Goal: Feedback & Contribution: Contribute content

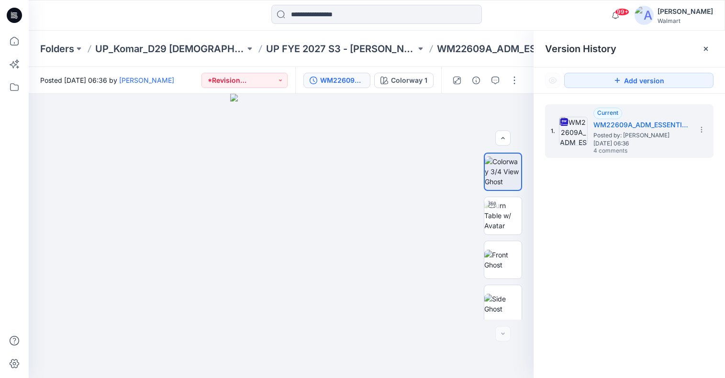
scroll to position [268, 0]
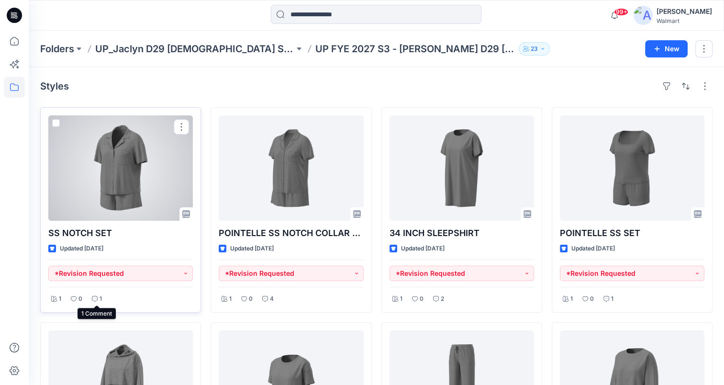
click at [96, 299] on icon at bounding box center [95, 299] width 6 height 6
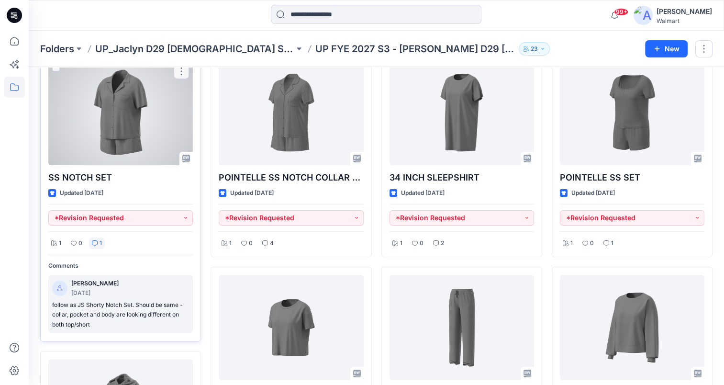
scroll to position [48, 0]
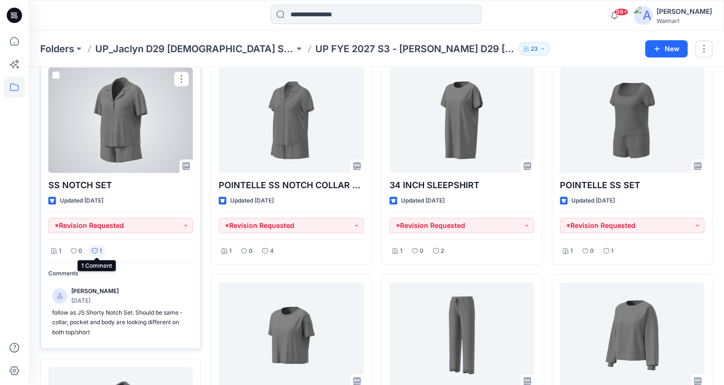
click at [95, 245] on div "1" at bounding box center [97, 251] width 16 height 12
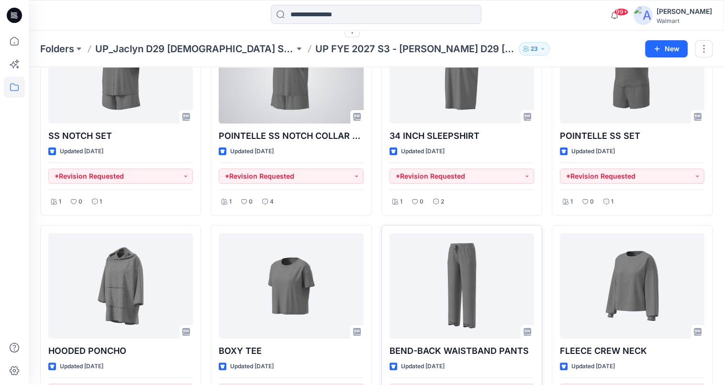
scroll to position [96, 0]
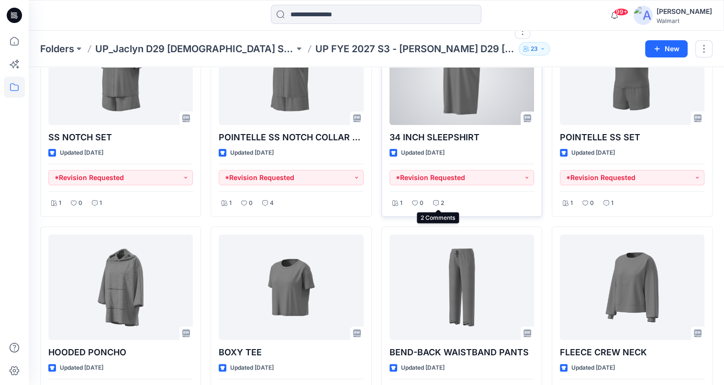
click at [439, 204] on div "2" at bounding box center [438, 203] width 17 height 12
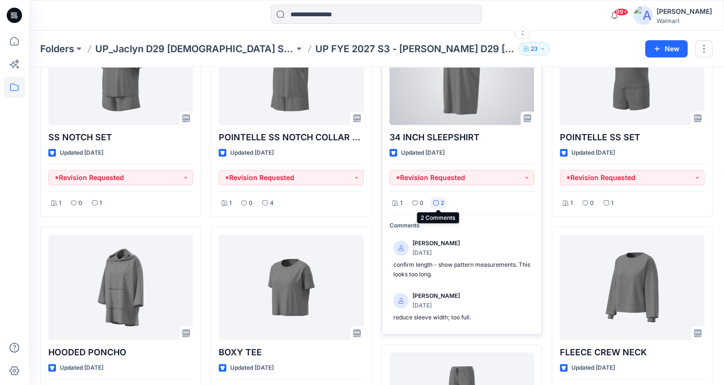
click at [436, 203] on icon at bounding box center [436, 203] width 2 height 0
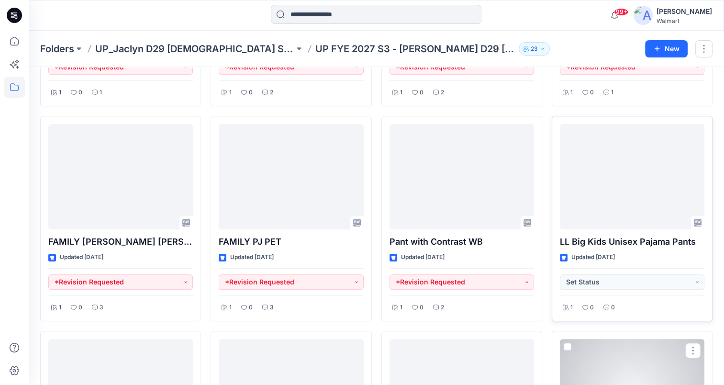
scroll to position [629, 0]
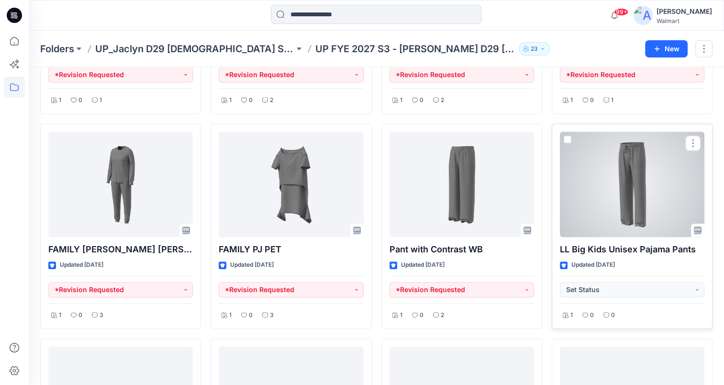
click at [637, 164] on div at bounding box center [632, 184] width 145 height 105
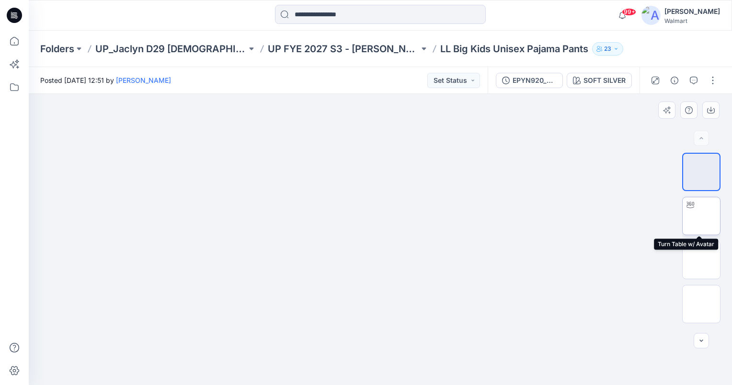
click at [701, 216] on img at bounding box center [701, 216] width 0 height 0
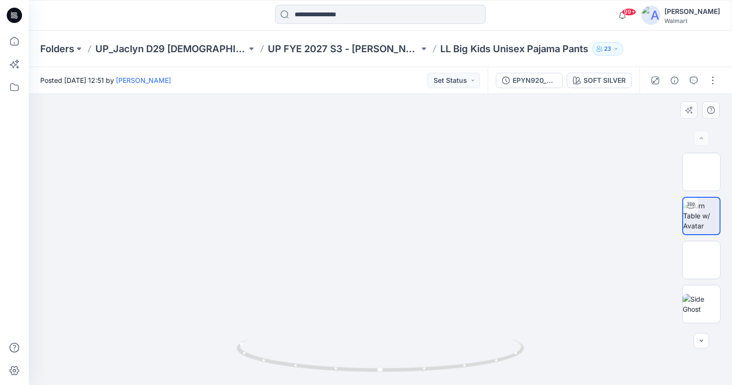
drag, startPoint x: 418, startPoint y: 286, endPoint x: 423, endPoint y: 156, distance: 129.8
drag, startPoint x: 378, startPoint y: 276, endPoint x: 381, endPoint y: 251, distance: 25.1
click at [381, 251] on div at bounding box center [380, 239] width 703 height 291
drag, startPoint x: 395, startPoint y: 369, endPoint x: 393, endPoint y: 361, distance: 8.2
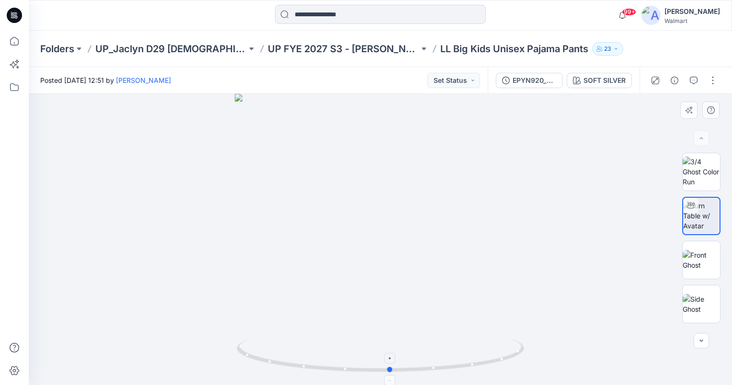
click at [393, 361] on icon at bounding box center [381, 356] width 290 height 36
drag, startPoint x: 391, startPoint y: 370, endPoint x: 374, endPoint y: 369, distance: 16.3
click at [374, 369] on circle at bounding box center [375, 370] width 6 height 6
click at [691, 83] on icon "button" at bounding box center [693, 81] width 8 height 8
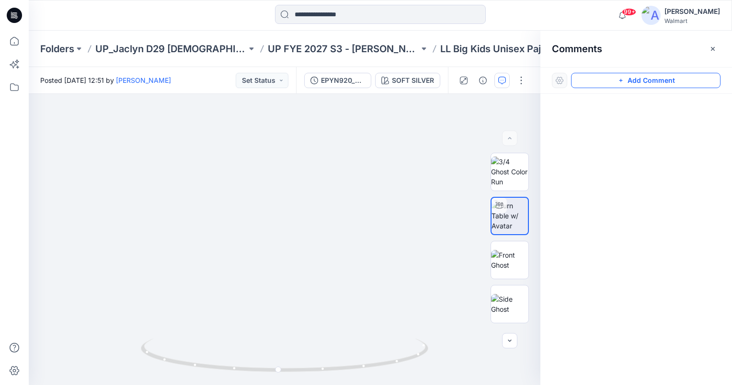
click at [681, 79] on button "Add Comment" at bounding box center [645, 80] width 149 height 15
click at [295, 165] on div "1" at bounding box center [284, 239] width 511 height 291
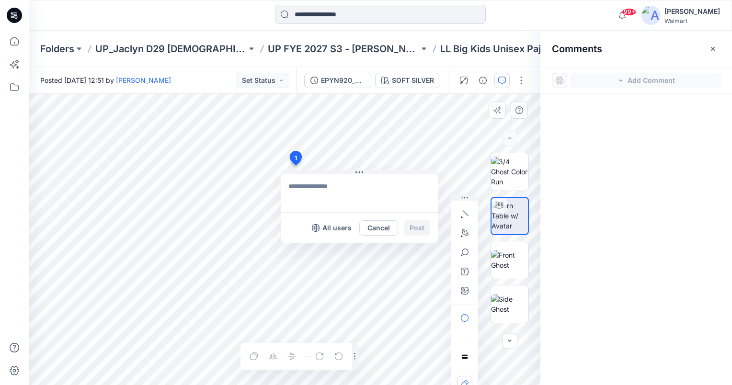
click at [305, 184] on textarea at bounding box center [359, 193] width 157 height 38
type textarea "**********"
click at [428, 229] on button "Post" at bounding box center [417, 227] width 26 height 15
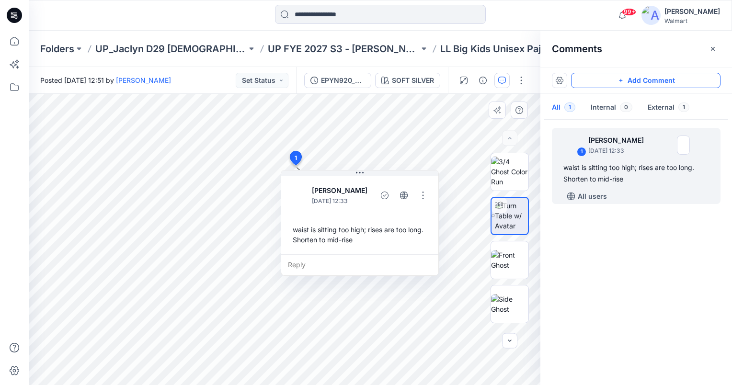
click at [681, 81] on button "Add Comment" at bounding box center [645, 80] width 149 height 15
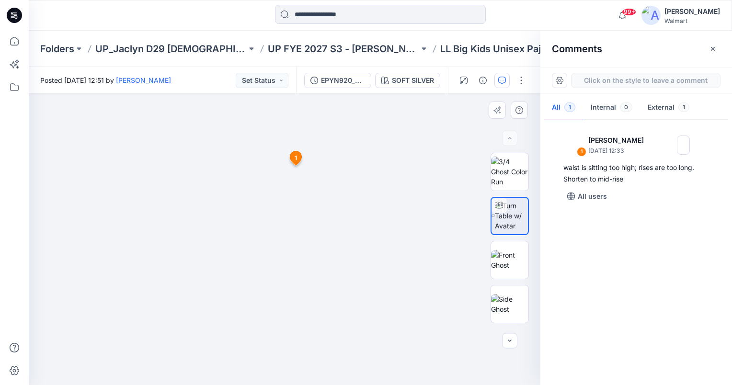
click at [289, 316] on div "2 1 Jennifer Yerkes September 30, 2025 12:33 waist is sitting too high; rises a…" at bounding box center [284, 239] width 511 height 291
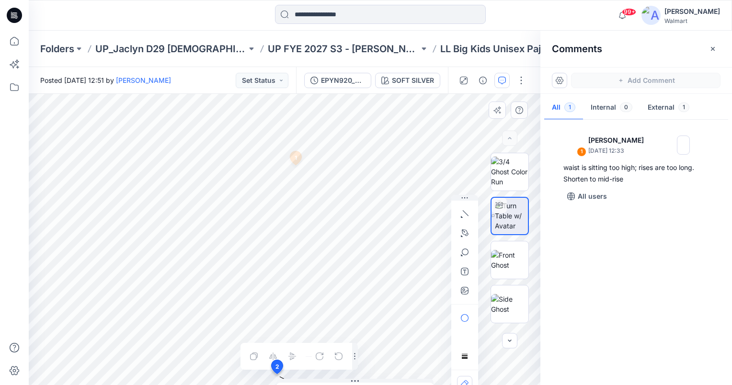
scroll to position [4, 0]
drag, startPoint x: 289, startPoint y: 309, endPoint x: 272, endPoint y: 360, distance: 53.9
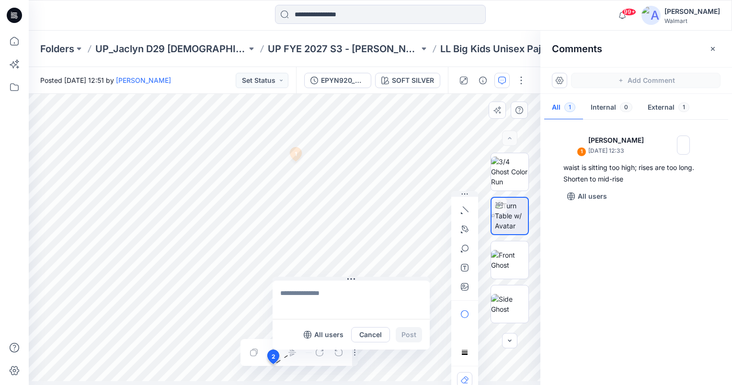
click at [314, 298] on textarea at bounding box center [350, 300] width 157 height 38
type textarea "**********"
click at [407, 329] on button "Post" at bounding box center [408, 334] width 26 height 15
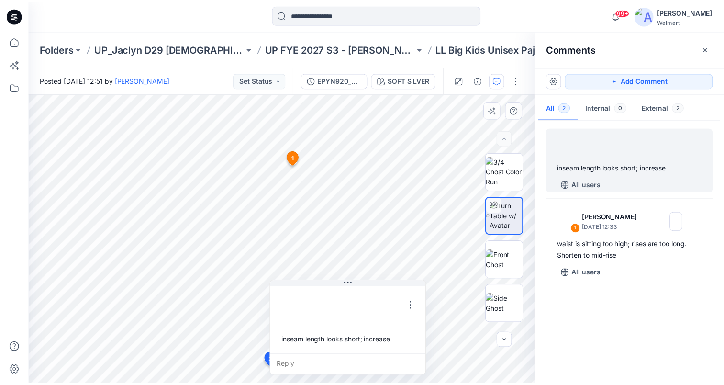
scroll to position [0, 0]
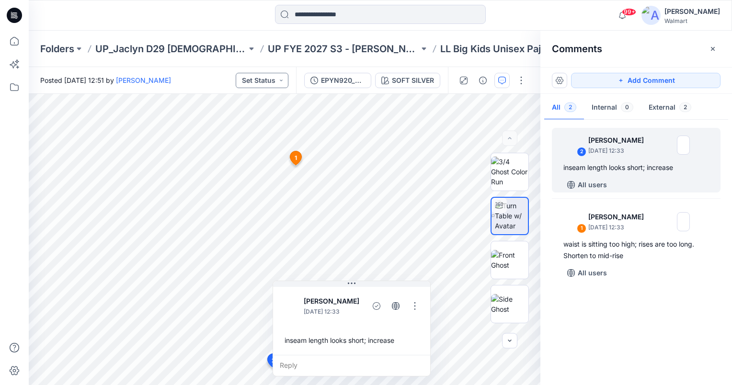
click at [270, 84] on button "Set Status" at bounding box center [262, 80] width 53 height 15
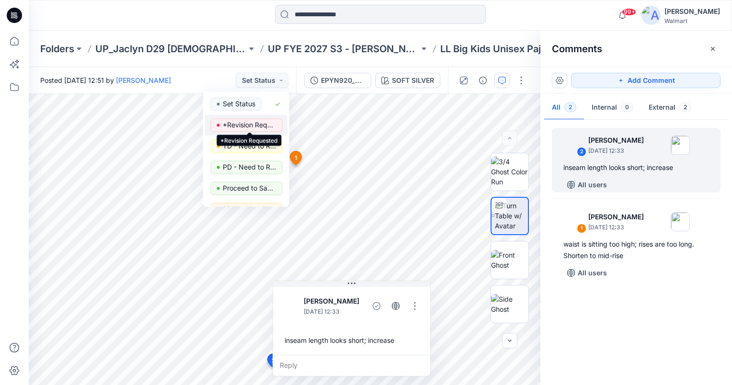
click at [264, 125] on p "*Revision Requested" at bounding box center [250, 125] width 54 height 12
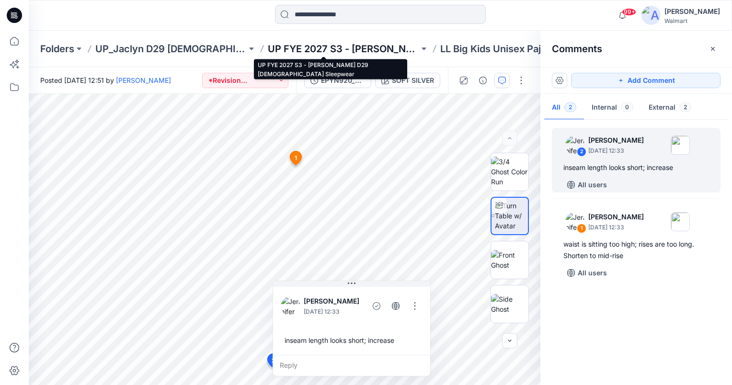
click at [369, 51] on p "UP FYE 2027 S3 - Jaclyn D29 Ladies Sleepwear" at bounding box center [343, 48] width 151 height 13
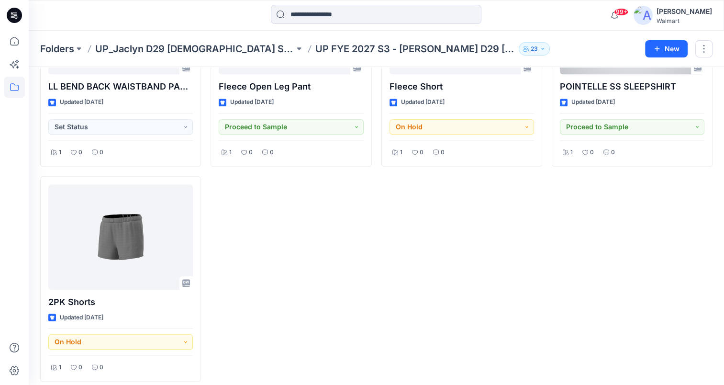
scroll to position [1012, 0]
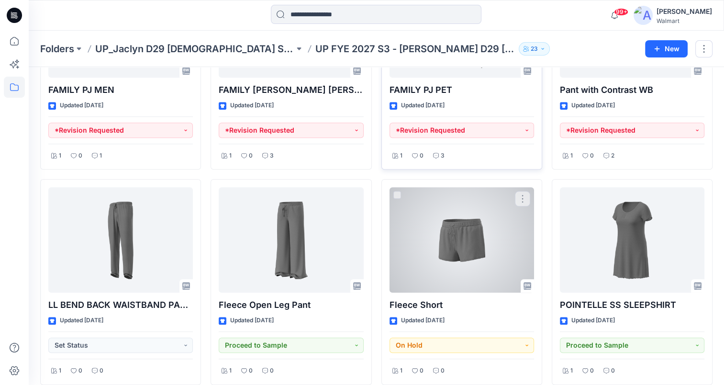
scroll to position [820, 0]
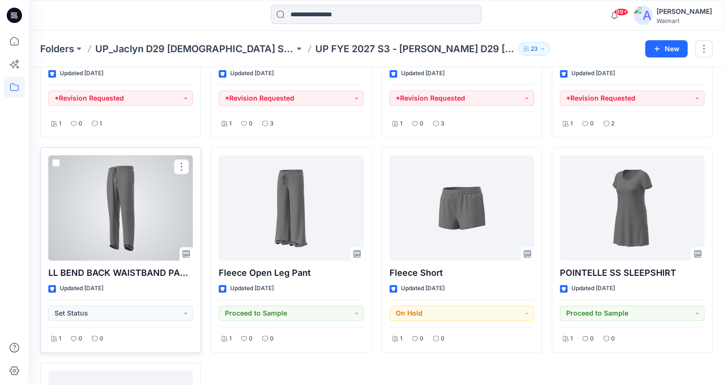
click at [119, 214] on div at bounding box center [120, 207] width 145 height 105
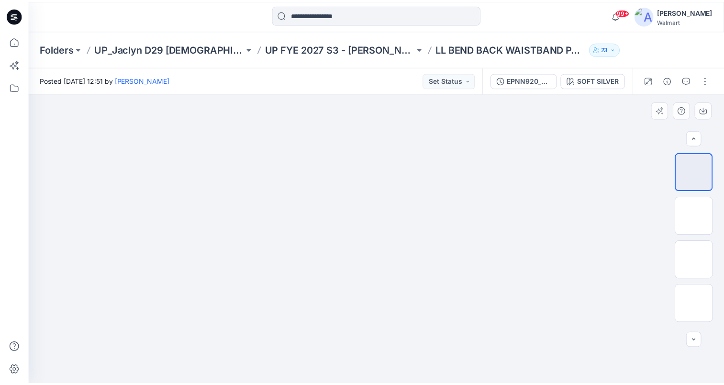
scroll to position [40, 0]
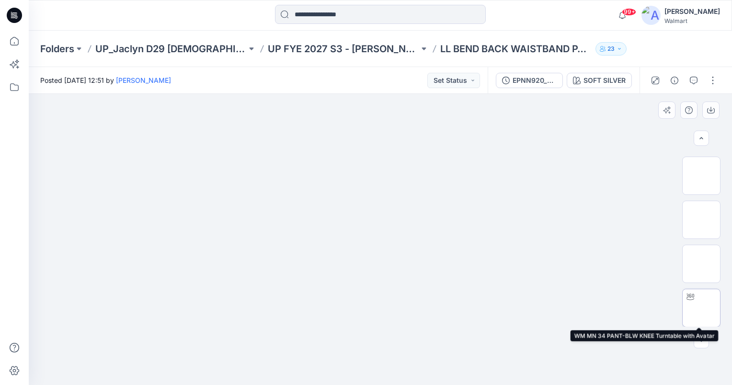
click at [701, 308] on img at bounding box center [701, 308] width 0 height 0
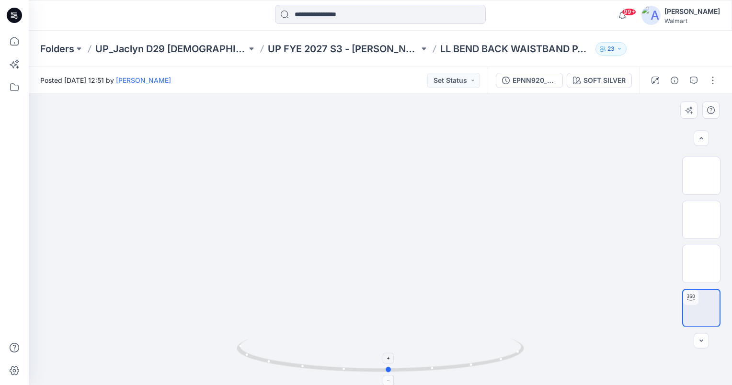
drag, startPoint x: 380, startPoint y: 369, endPoint x: 389, endPoint y: 373, distance: 9.4
click at [389, 373] on icon at bounding box center [381, 356] width 290 height 36
drag, startPoint x: 387, startPoint y: 367, endPoint x: 317, endPoint y: 367, distance: 70.4
click at [317, 367] on icon at bounding box center [381, 356] width 290 height 36
drag, startPoint x: 354, startPoint y: 278, endPoint x: 342, endPoint y: 124, distance: 154.7
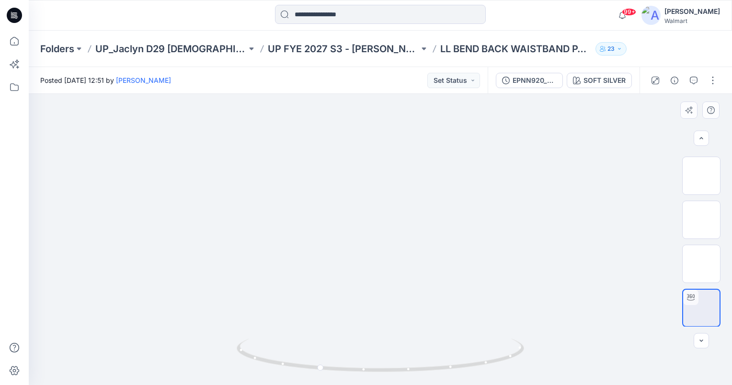
drag, startPoint x: 320, startPoint y: 369, endPoint x: 380, endPoint y: 374, distance: 60.6
click at [380, 374] on div at bounding box center [379, 361] width 287 height 48
click at [691, 77] on icon "button" at bounding box center [693, 81] width 8 height 8
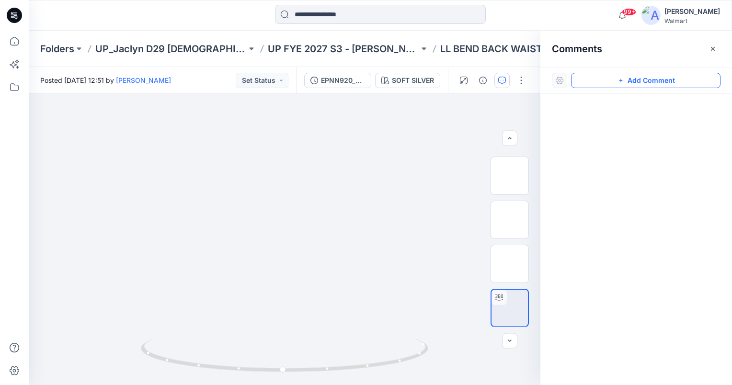
click at [687, 82] on button "Add Comment" at bounding box center [645, 80] width 149 height 15
click at [296, 214] on div "1" at bounding box center [284, 239] width 511 height 291
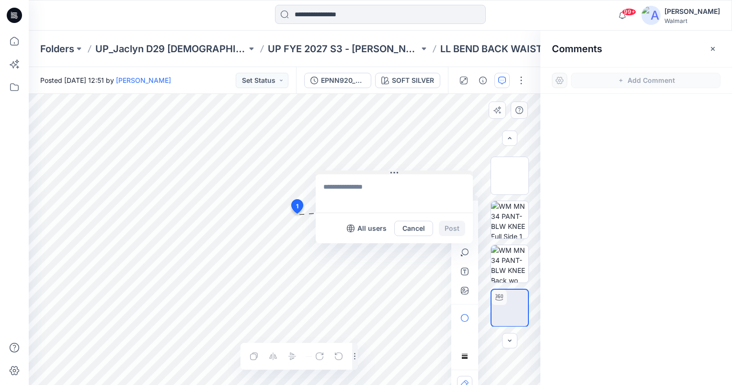
drag, startPoint x: 305, startPoint y: 219, endPoint x: 350, endPoint y: 151, distance: 81.7
click at [350, 170] on button at bounding box center [393, 173] width 157 height 6
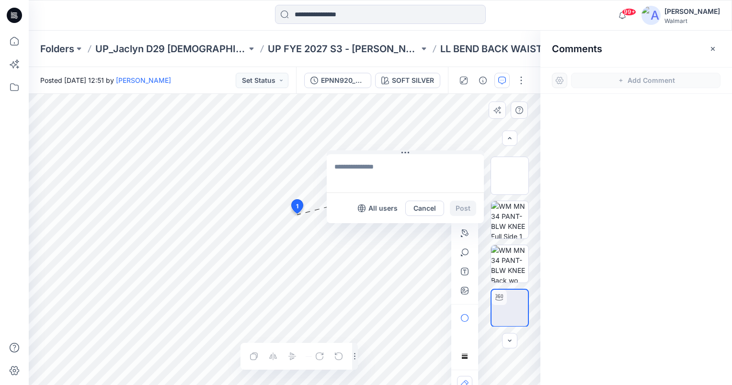
click at [359, 168] on textarea at bounding box center [405, 173] width 157 height 38
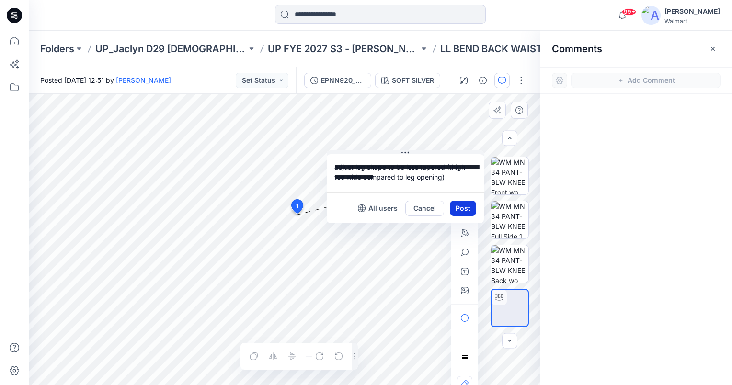
type textarea "**********"
click at [462, 209] on button "Post" at bounding box center [463, 208] width 26 height 15
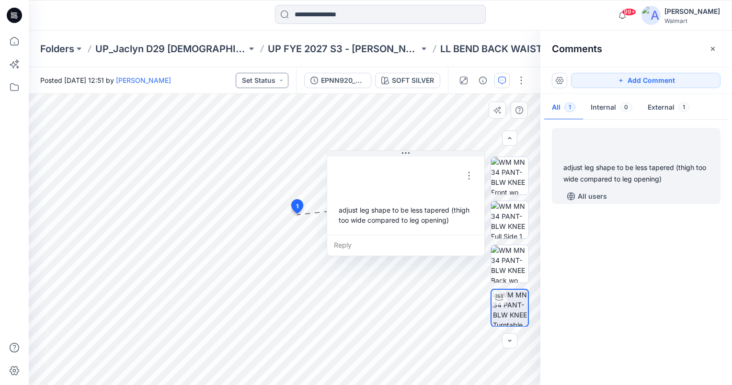
click at [274, 81] on button "Set Status" at bounding box center [262, 80] width 53 height 15
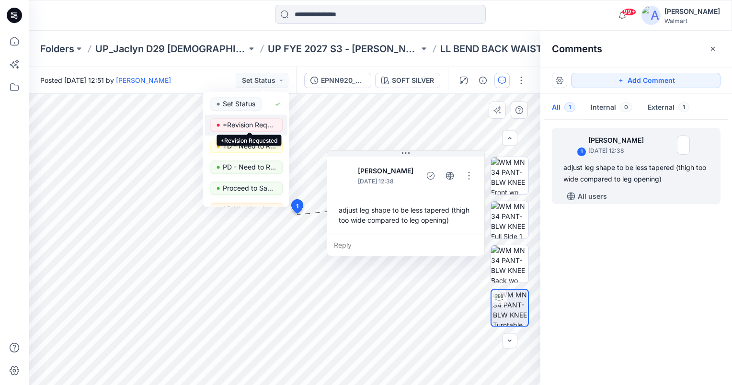
click at [250, 129] on p "*Revision Requested" at bounding box center [250, 125] width 54 height 12
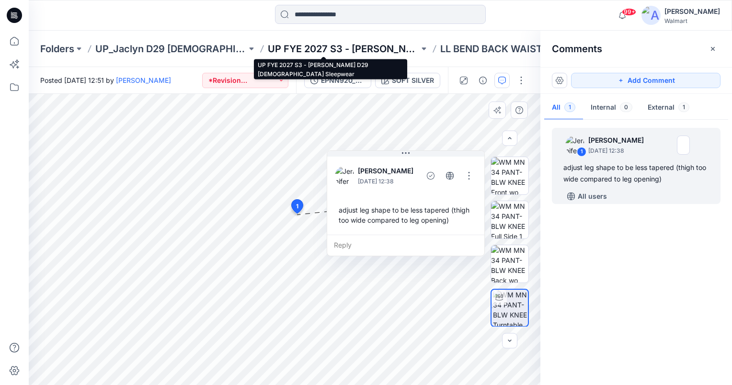
click at [344, 45] on p "UP FYE 2027 S3 - Jaclyn D29 Ladies Sleepwear" at bounding box center [343, 48] width 151 height 13
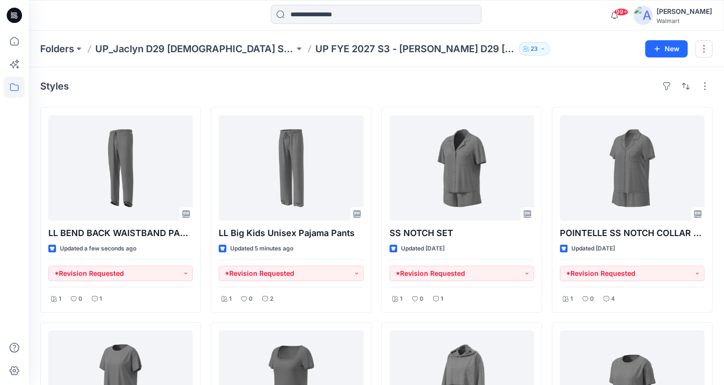
click at [545, 55] on div "Folders UP_Jaclyn D29 Ladies Sleep UP FYE 2027 S3 - Jaclyn D29 Ladies Sleepwear…" at bounding box center [339, 48] width 598 height 13
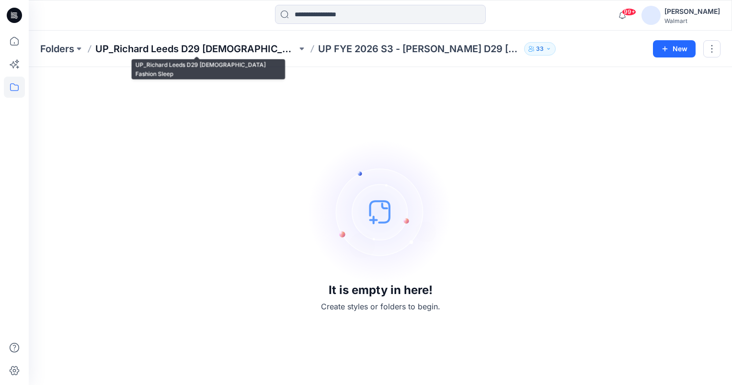
click at [227, 50] on p "UP_Richard Leeds D29 [DEMOGRAPHIC_DATA] Fashion Sleep" at bounding box center [196, 48] width 202 height 13
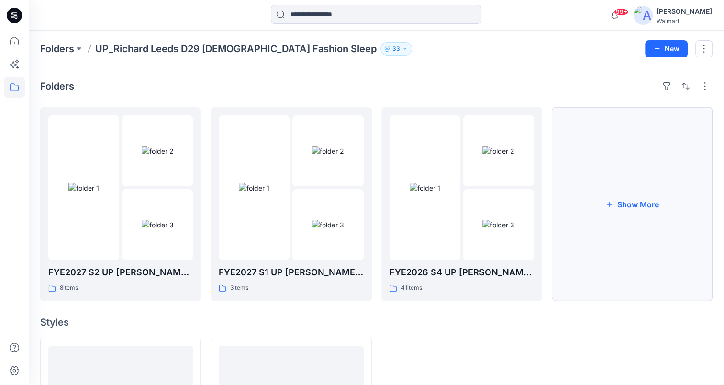
click at [629, 222] on button "Show More" at bounding box center [632, 204] width 161 height 194
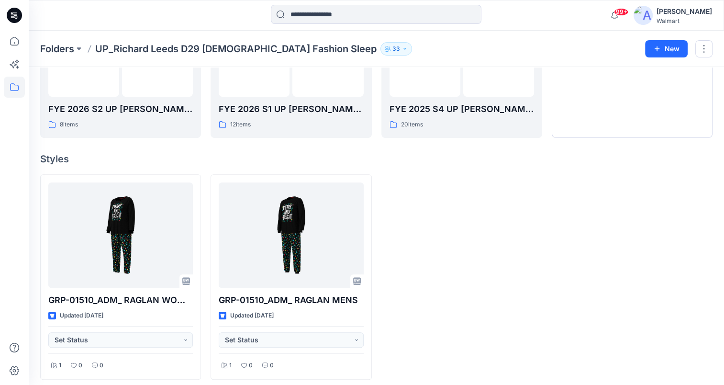
scroll to position [372, 0]
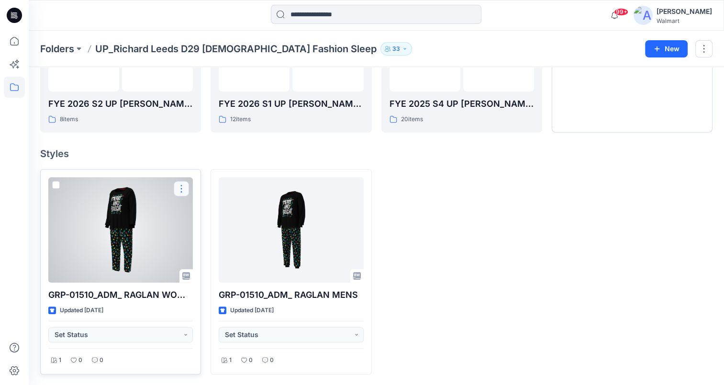
click at [179, 191] on button "button" at bounding box center [181, 188] width 15 height 15
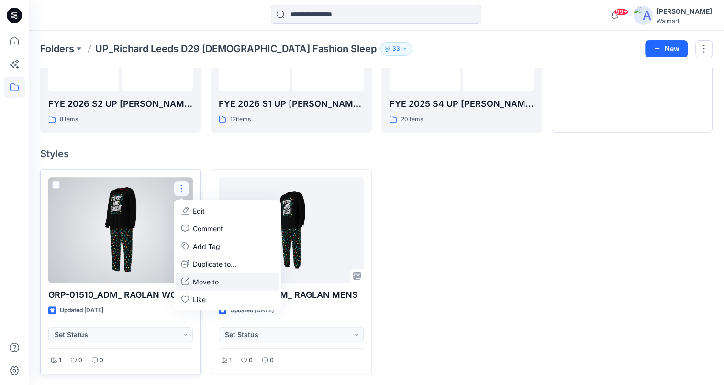
click at [214, 280] on p "Move to" at bounding box center [206, 281] width 26 height 10
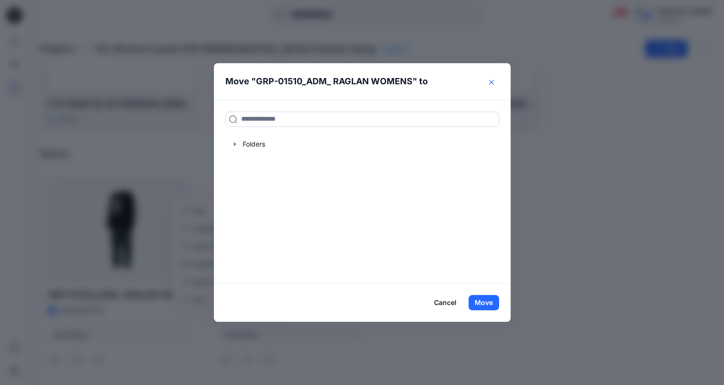
click at [499, 84] on button "Close" at bounding box center [491, 82] width 15 height 15
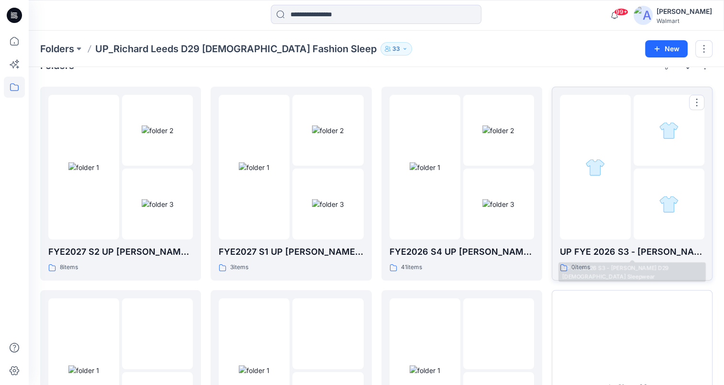
scroll to position [0, 0]
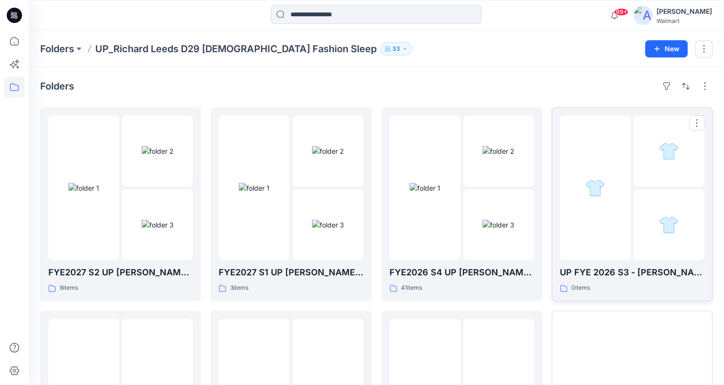
click at [601, 192] on img at bounding box center [595, 188] width 20 height 20
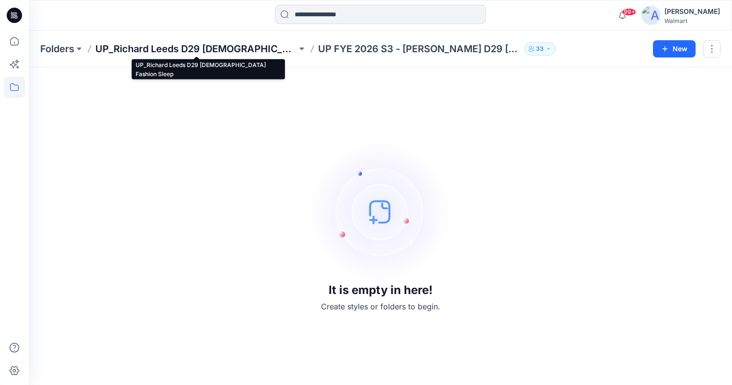
click at [268, 53] on p "UP_Richard Leeds D29 Ladies Fashion Sleep" at bounding box center [196, 48] width 202 height 13
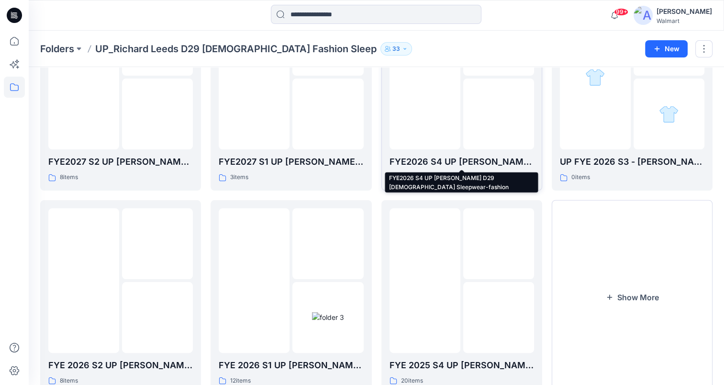
scroll to position [144, 0]
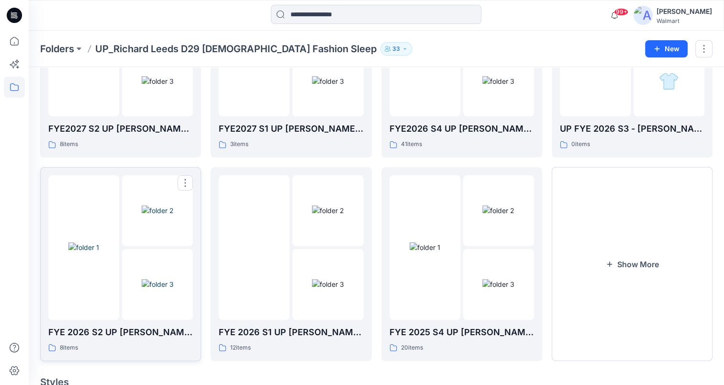
click at [91, 252] on img at bounding box center [83, 247] width 31 height 10
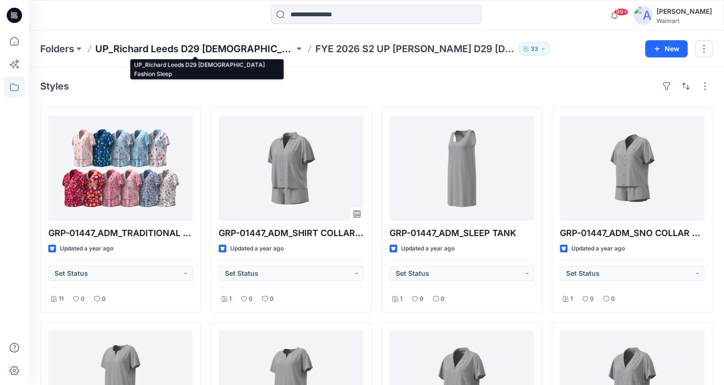
click at [253, 51] on p "UP_Richard Leeds D29 Ladies Fashion Sleep" at bounding box center [194, 48] width 199 height 13
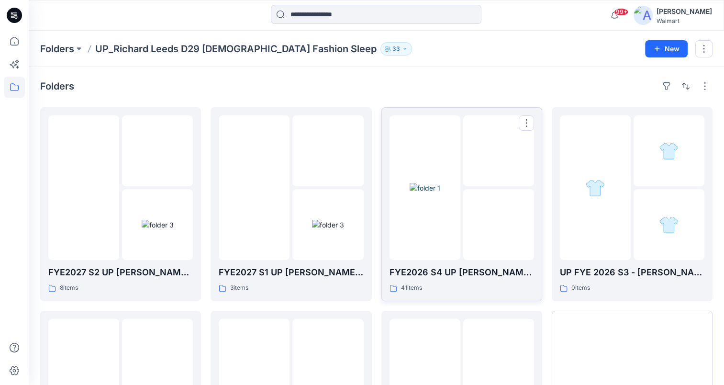
click at [431, 227] on div at bounding box center [425, 187] width 71 height 145
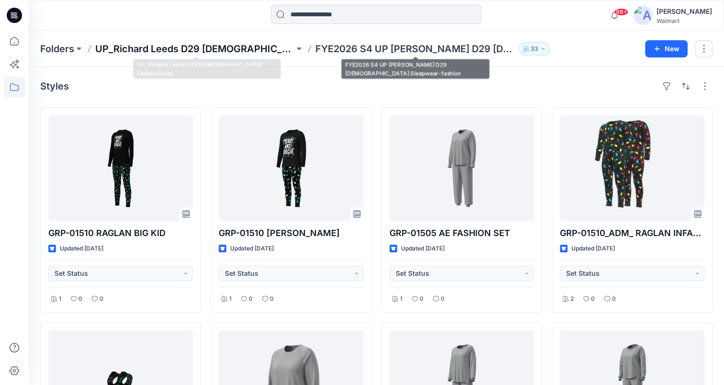
click at [232, 51] on p "UP_Richard Leeds D29 Ladies Fashion Sleep" at bounding box center [194, 48] width 199 height 13
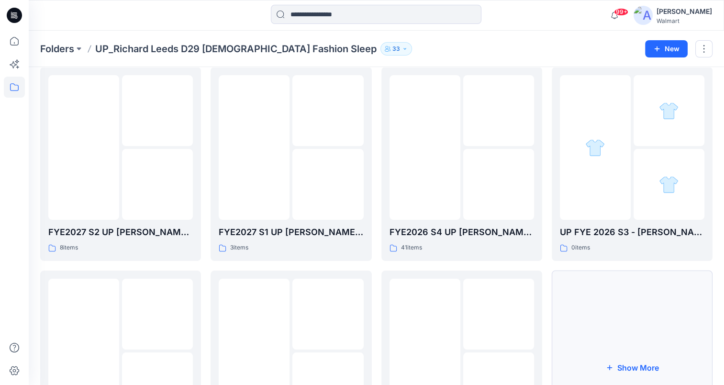
scroll to position [48, 0]
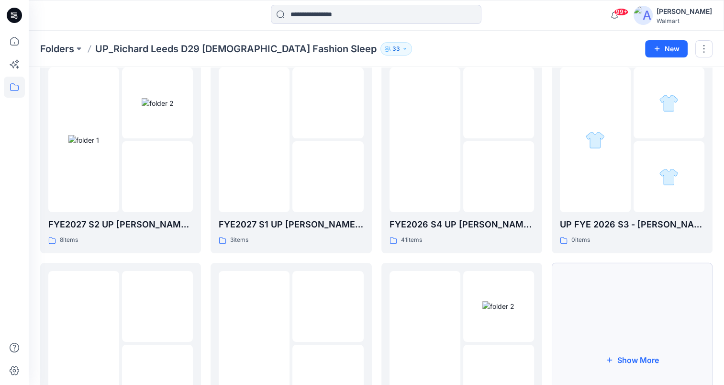
click at [638, 363] on button "Show More" at bounding box center [632, 360] width 161 height 194
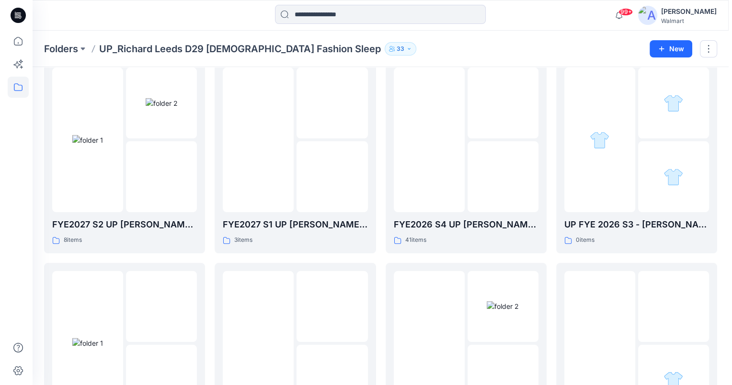
scroll to position [0, 0]
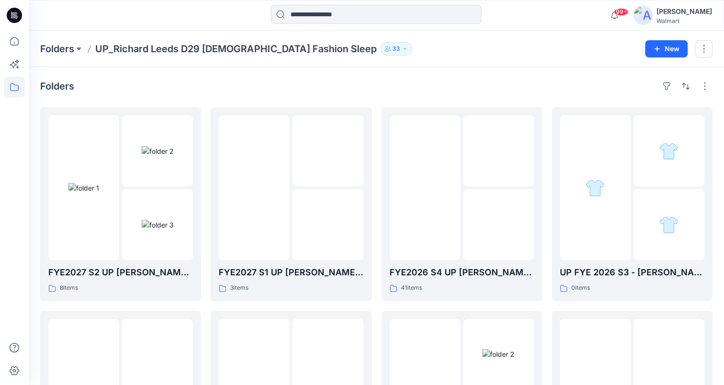
click at [619, 219] on div at bounding box center [595, 187] width 71 height 145
